Goal: Transaction & Acquisition: Purchase product/service

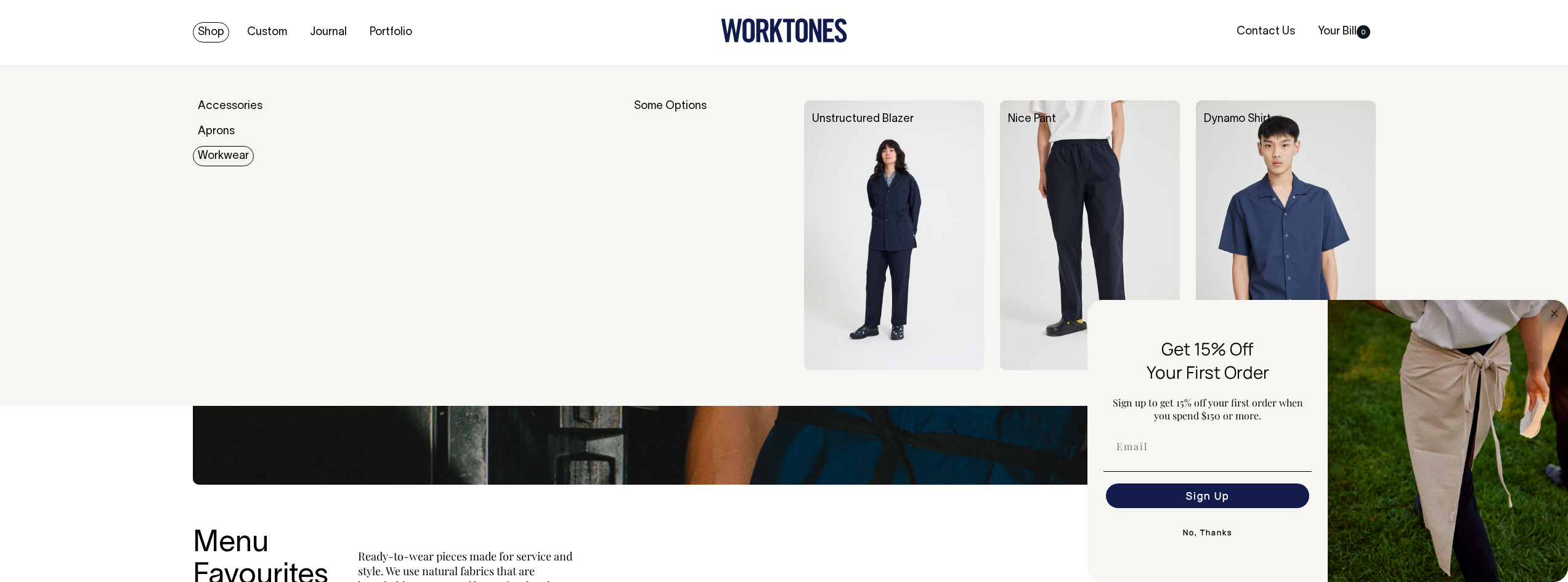
click at [232, 151] on link "Workwear" at bounding box center [223, 156] width 61 height 20
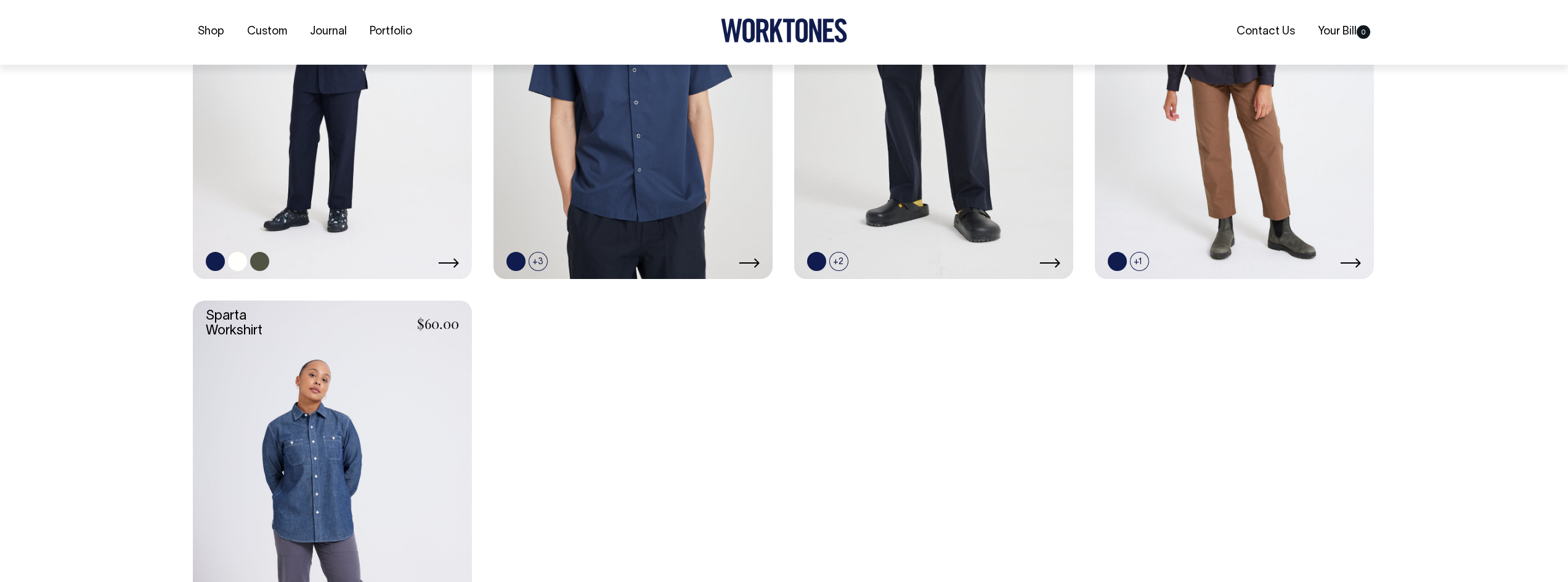
click at [333, 153] on link at bounding box center [332, 69] width 279 height 419
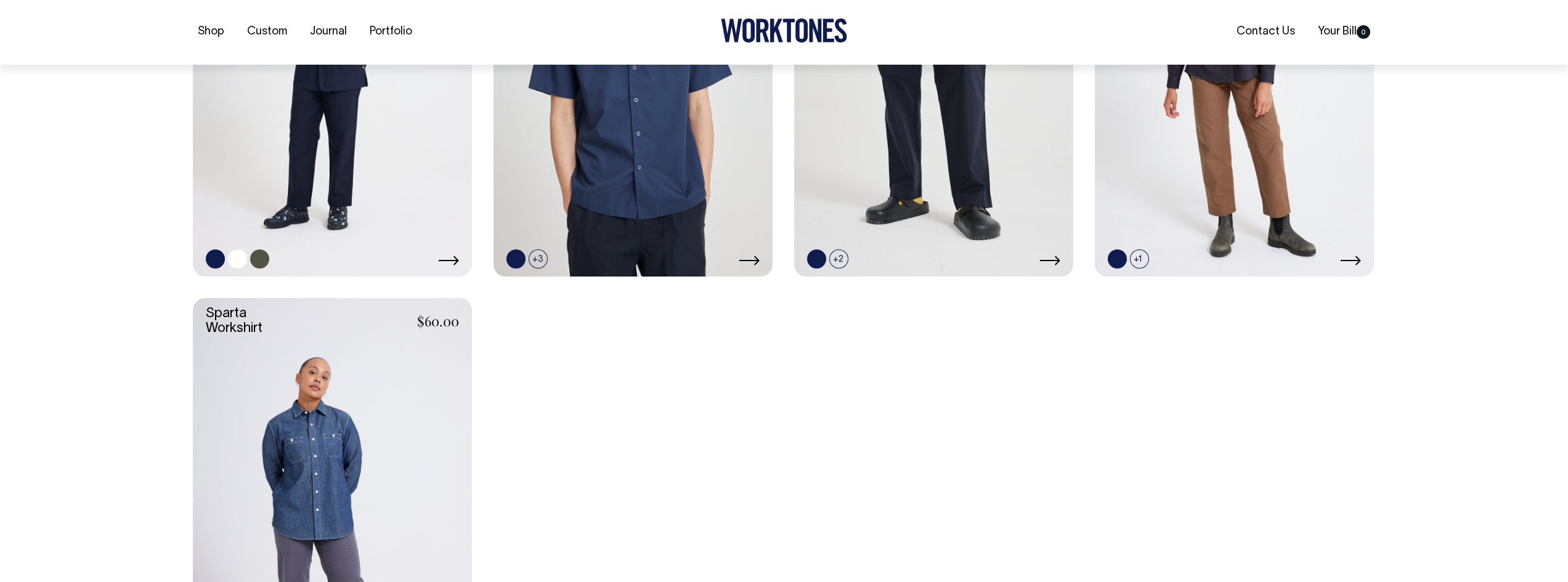
scroll to position [739, 0]
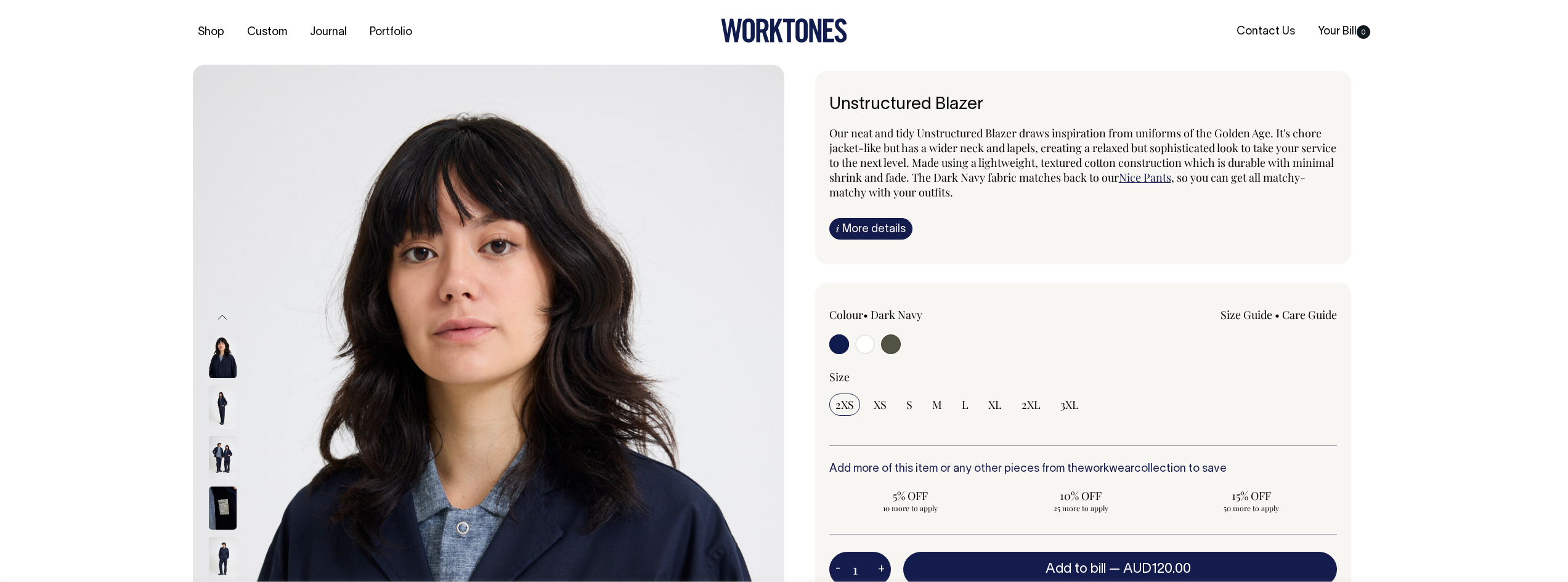
click at [218, 443] on img at bounding box center [223, 458] width 28 height 43
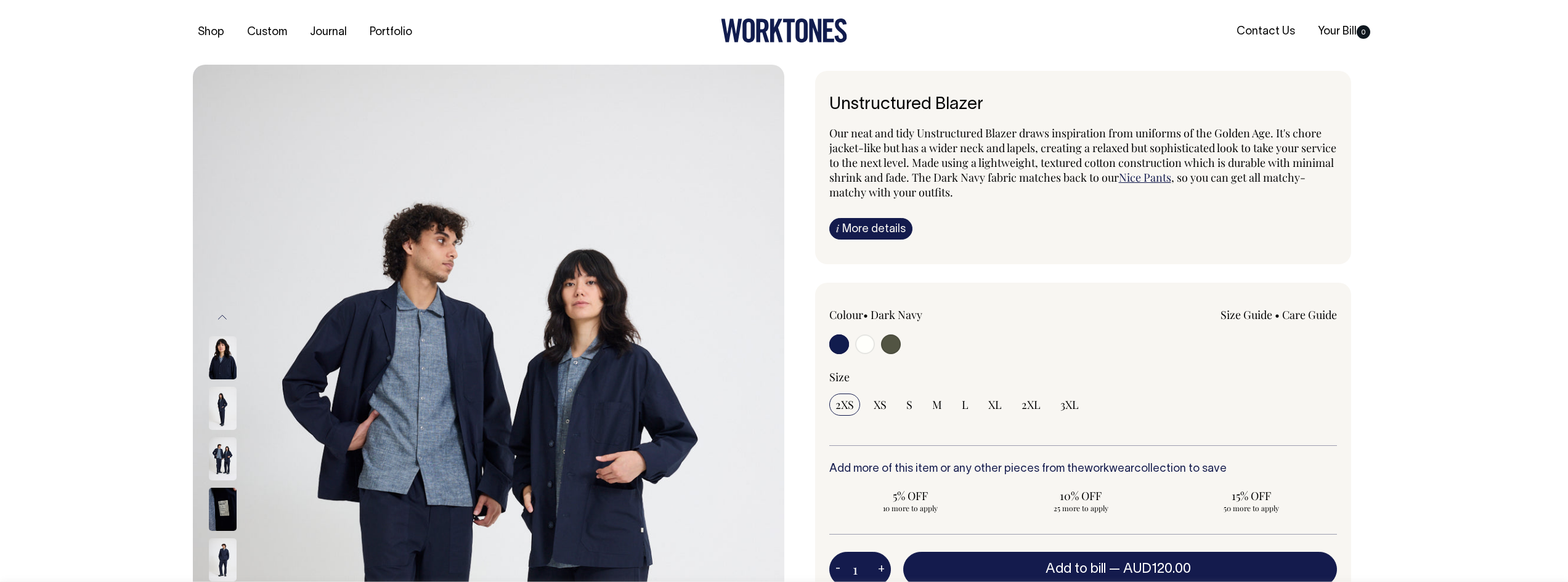
click at [220, 450] on img at bounding box center [223, 459] width 28 height 43
